Goal: Find specific page/section: Find specific page/section

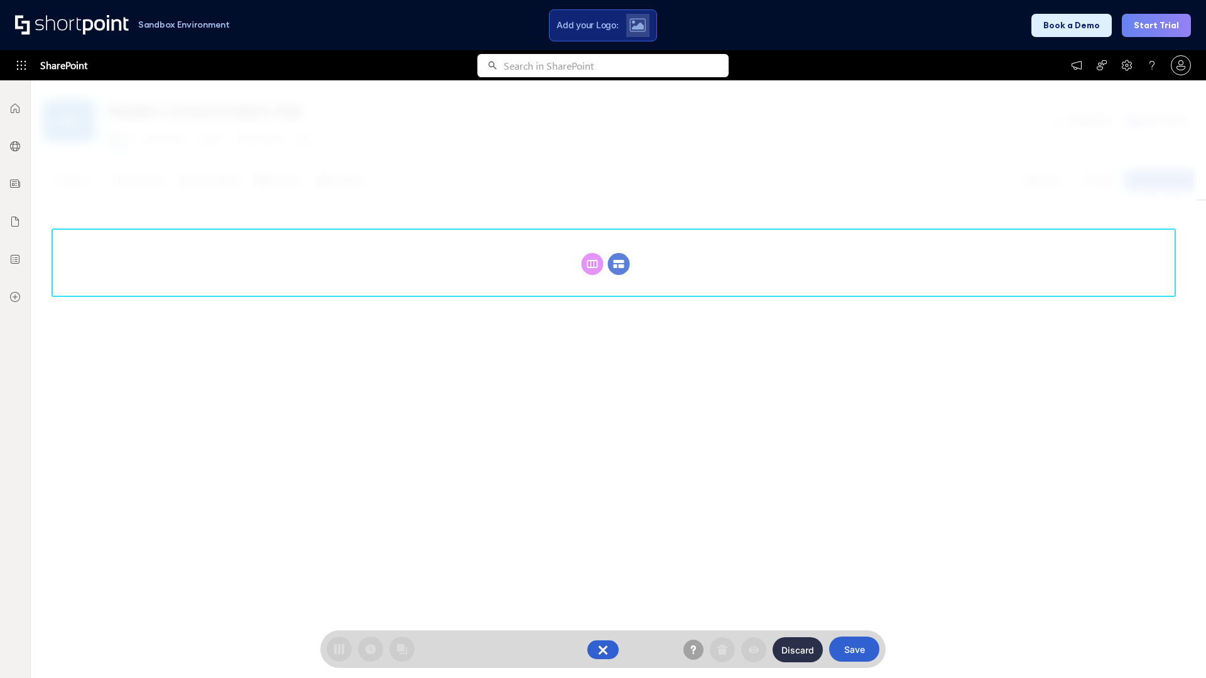
click at [619, 253] on circle at bounding box center [619, 264] width 22 height 22
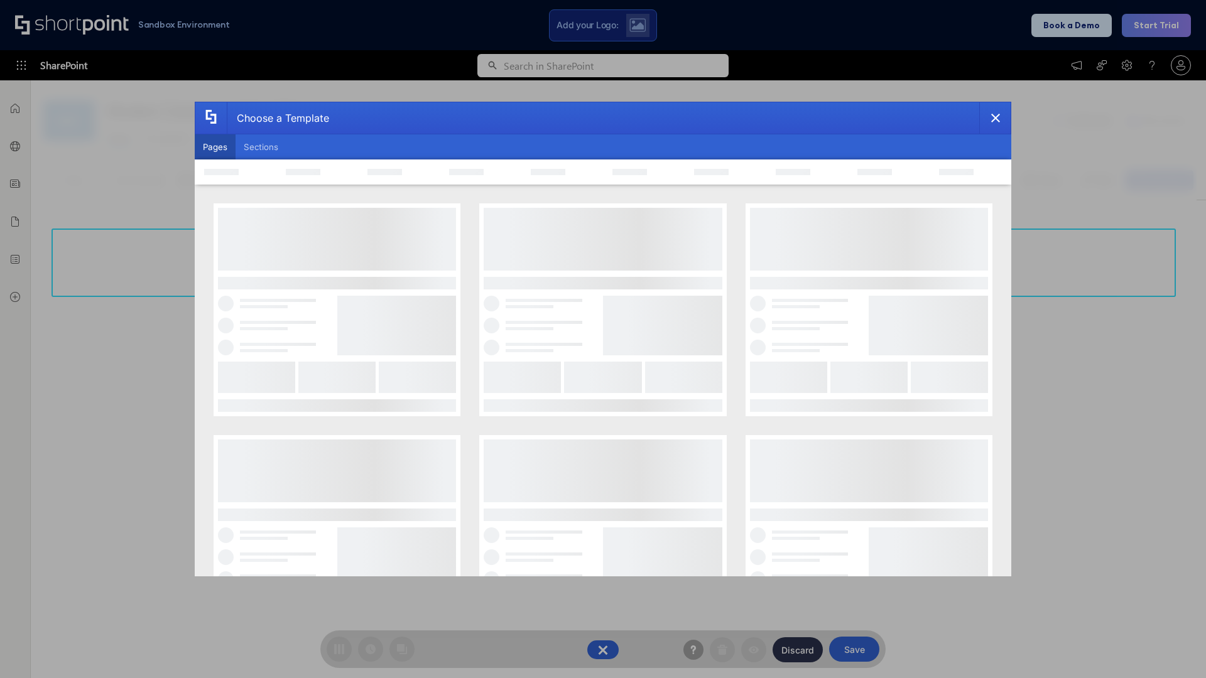
scroll to position [172, 0]
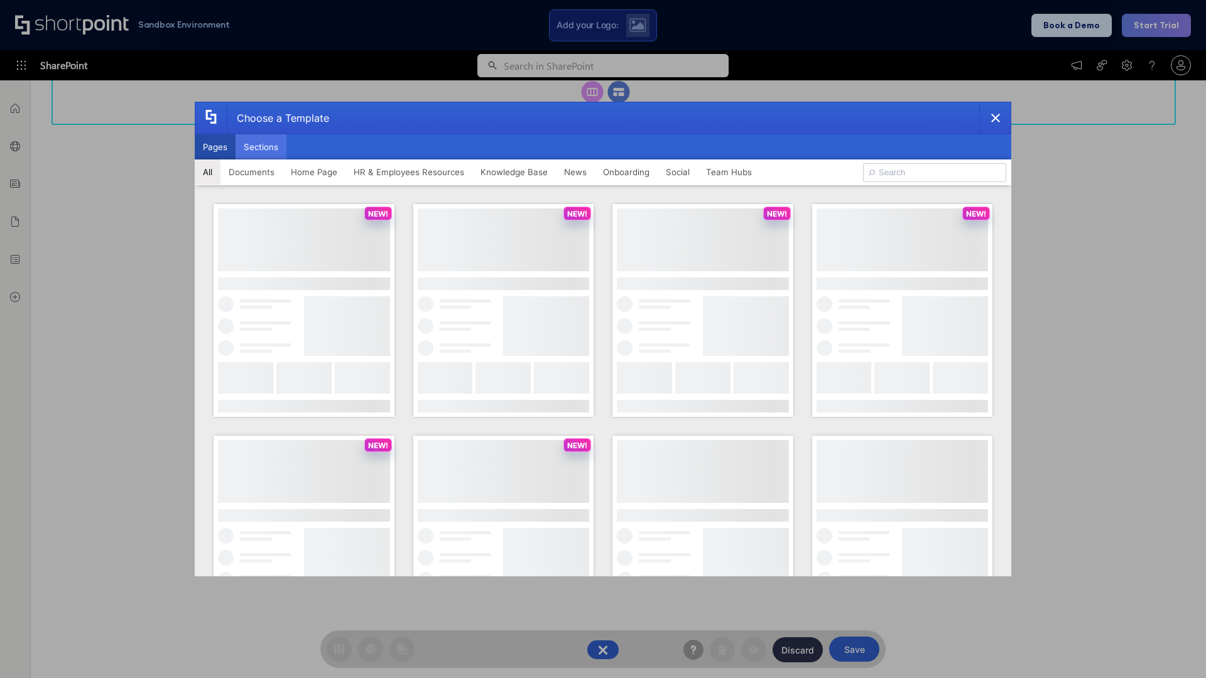
click at [261, 147] on button "Sections" at bounding box center [261, 146] width 51 height 25
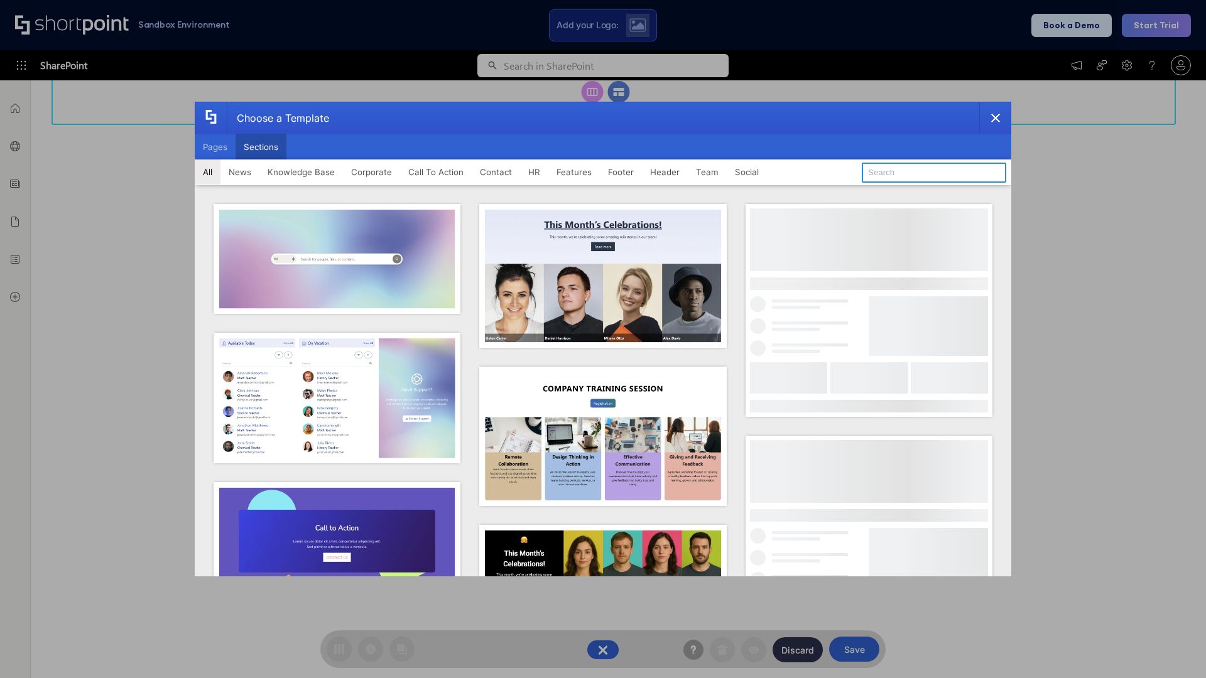
type input "Footer 7"
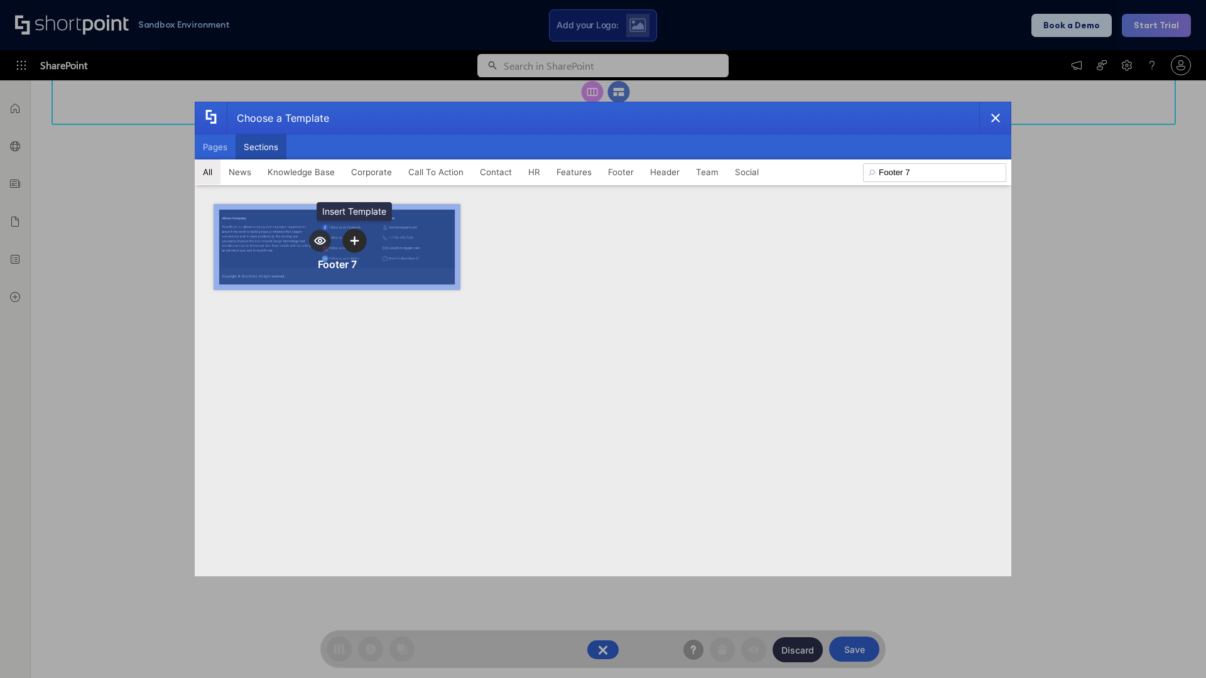
click at [354, 241] on icon "template selector" at bounding box center [354, 240] width 9 height 9
